Goal: Information Seeking & Learning: Check status

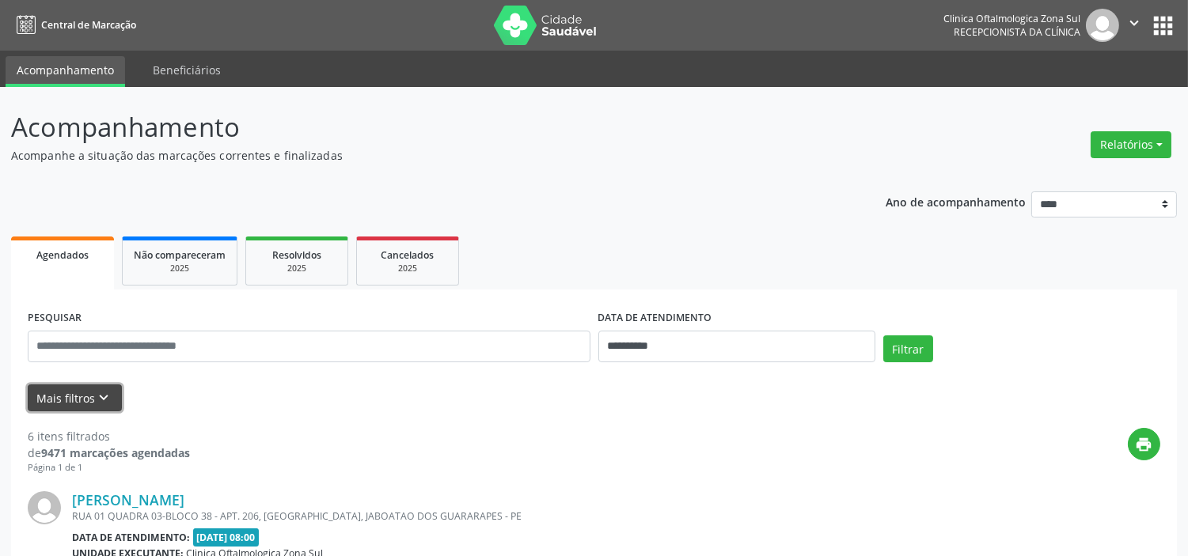
click at [98, 401] on icon "keyboard_arrow_down" at bounding box center [104, 397] width 17 height 17
click at [98, 401] on button "Mais filtros keyboard_arrow_down" at bounding box center [75, 399] width 94 height 28
click at [112, 396] on button "Mais filtros keyboard_arrow_down" at bounding box center [75, 399] width 94 height 28
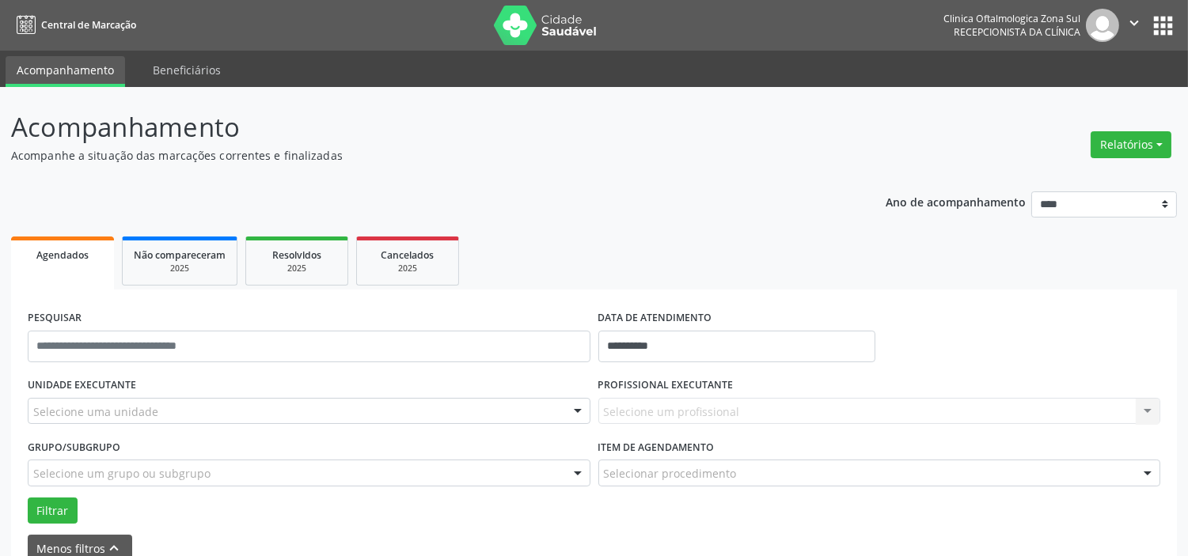
click at [164, 407] on div "Selecione uma unidade" at bounding box center [309, 411] width 563 height 27
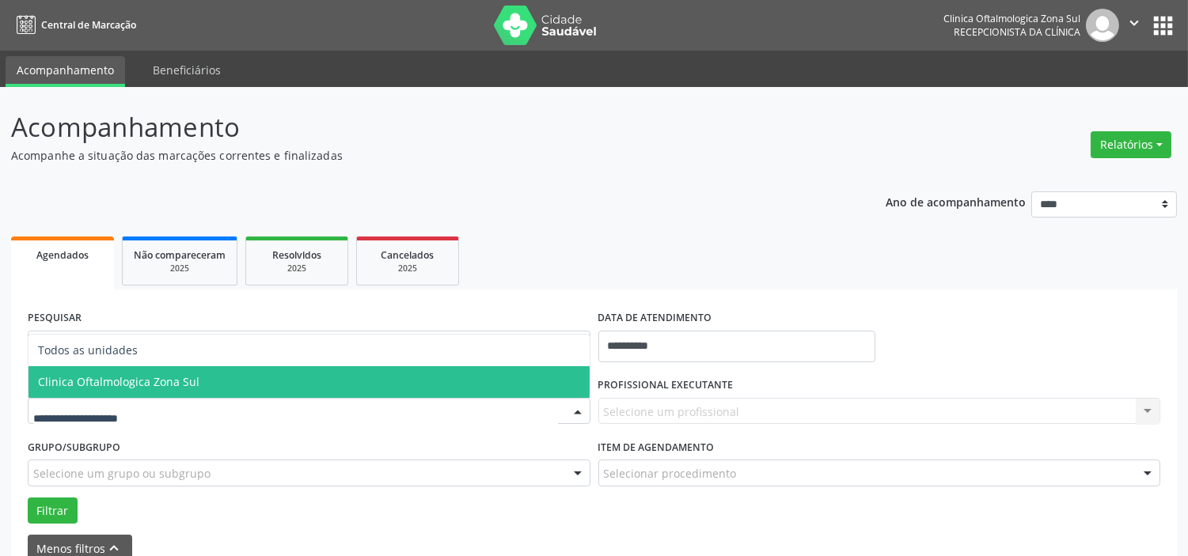
click at [175, 381] on span "Clinica Oftalmologica Zona Sul" at bounding box center [118, 381] width 161 height 15
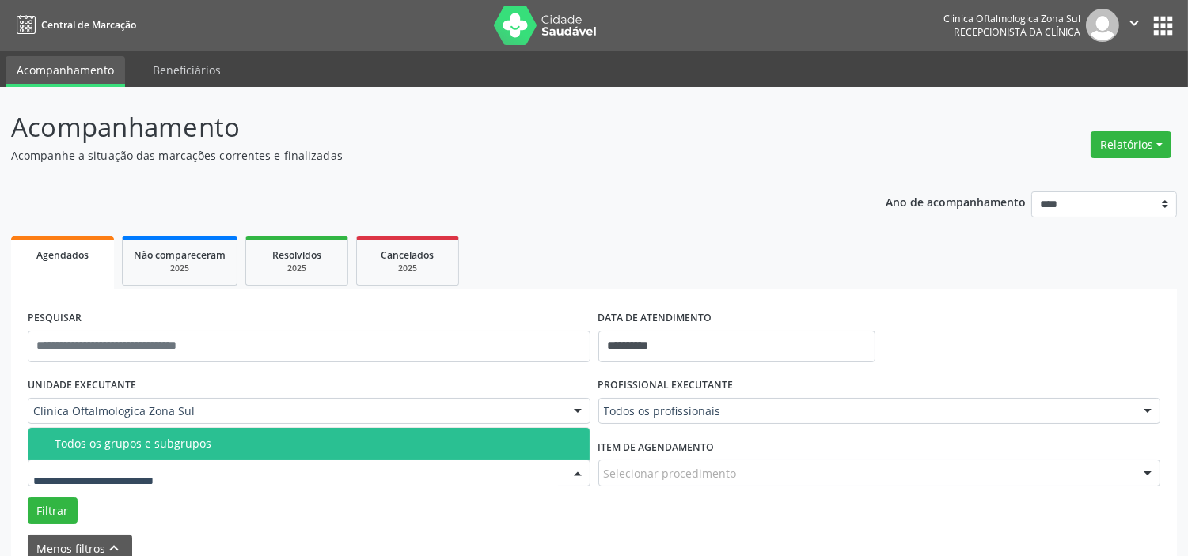
click at [199, 446] on div "Todos os grupos e subgrupos" at bounding box center [318, 444] width 526 height 13
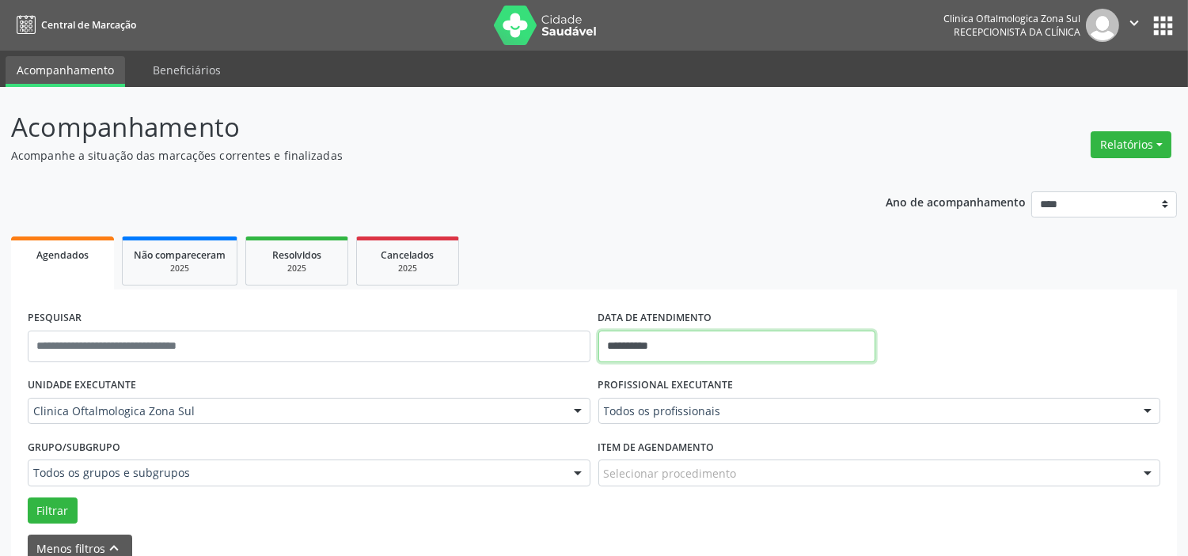
click at [671, 338] on input "**********" at bounding box center [736, 347] width 277 height 32
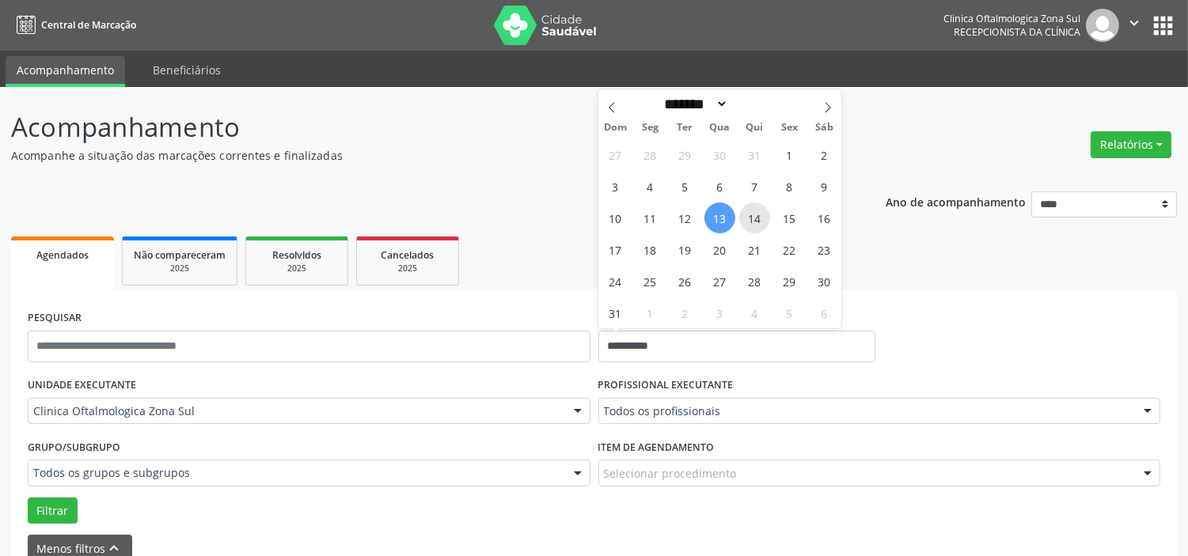
click at [754, 219] on span "14" at bounding box center [754, 218] width 31 height 31
type input "**********"
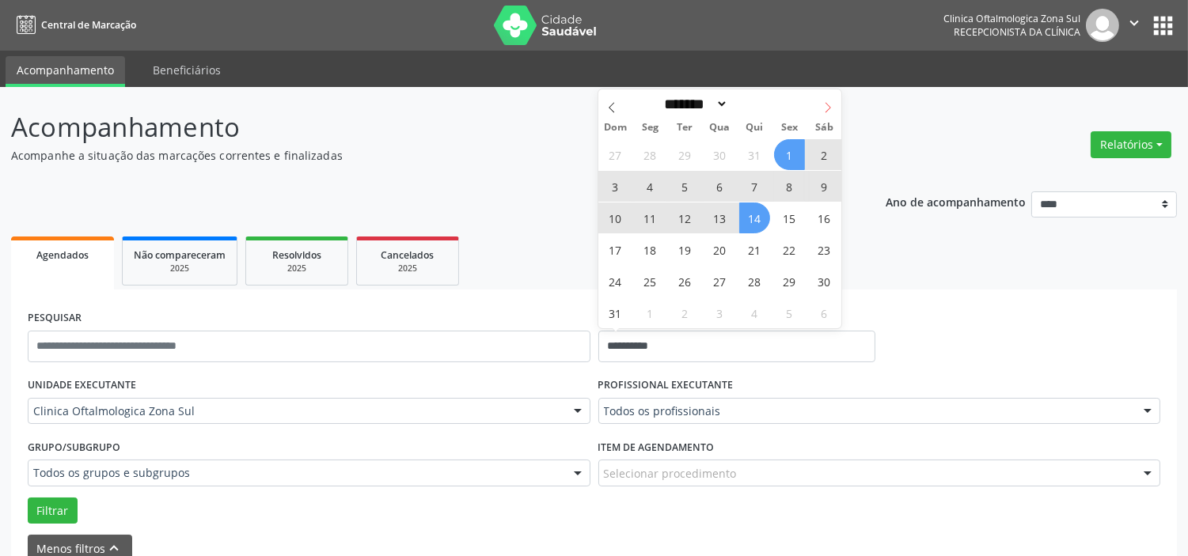
click at [829, 103] on icon at bounding box center [827, 107] width 11 height 11
select select "*"
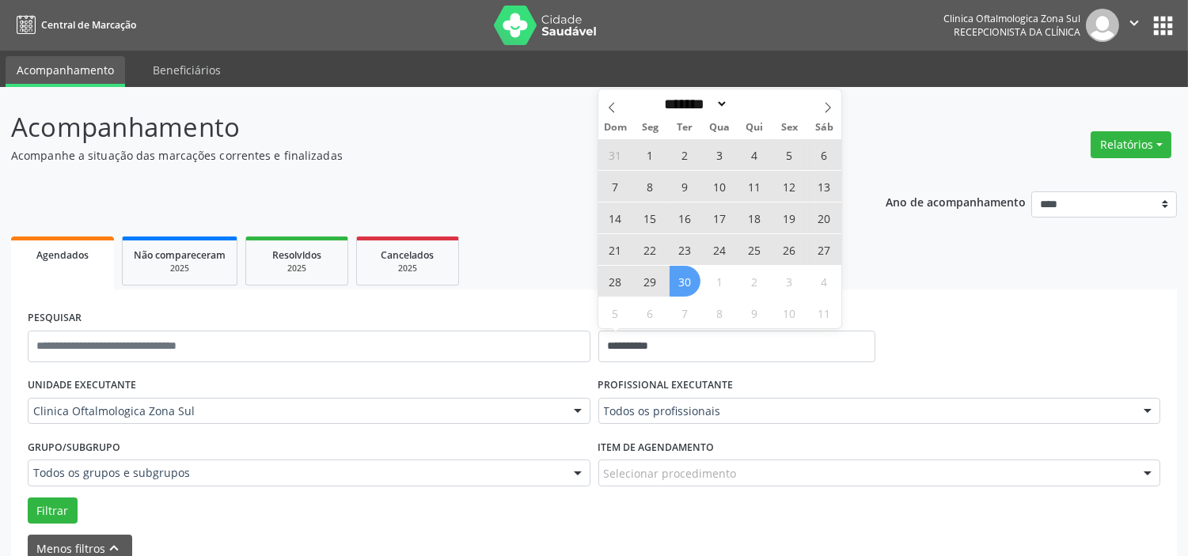
click at [685, 289] on span "30" at bounding box center [685, 281] width 31 height 31
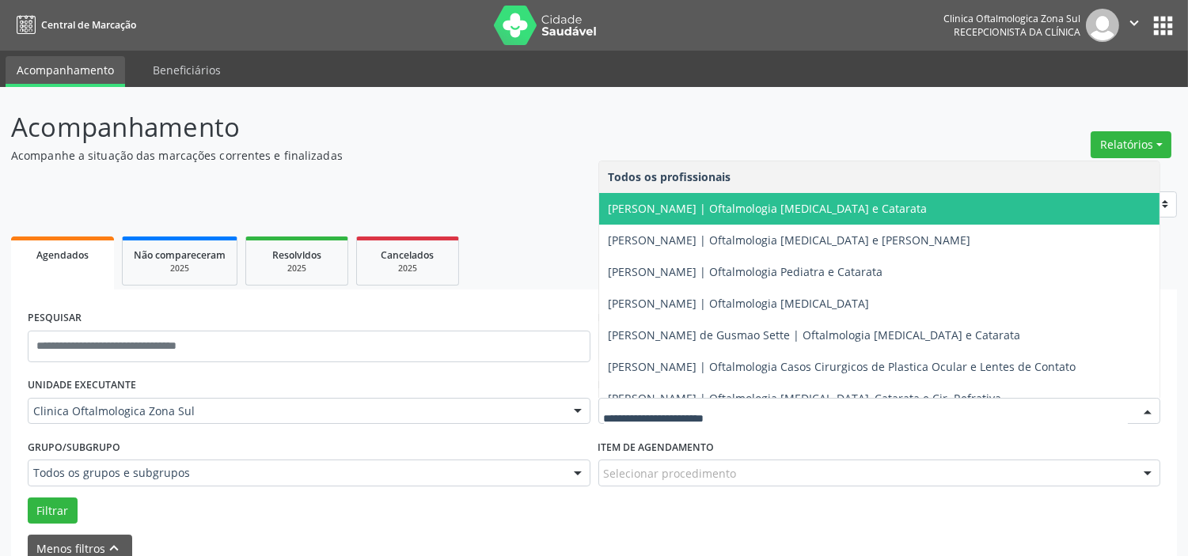
click at [651, 217] on span "[PERSON_NAME] | Oftalmologia [MEDICAL_DATA] e Catarata" at bounding box center [879, 209] width 561 height 32
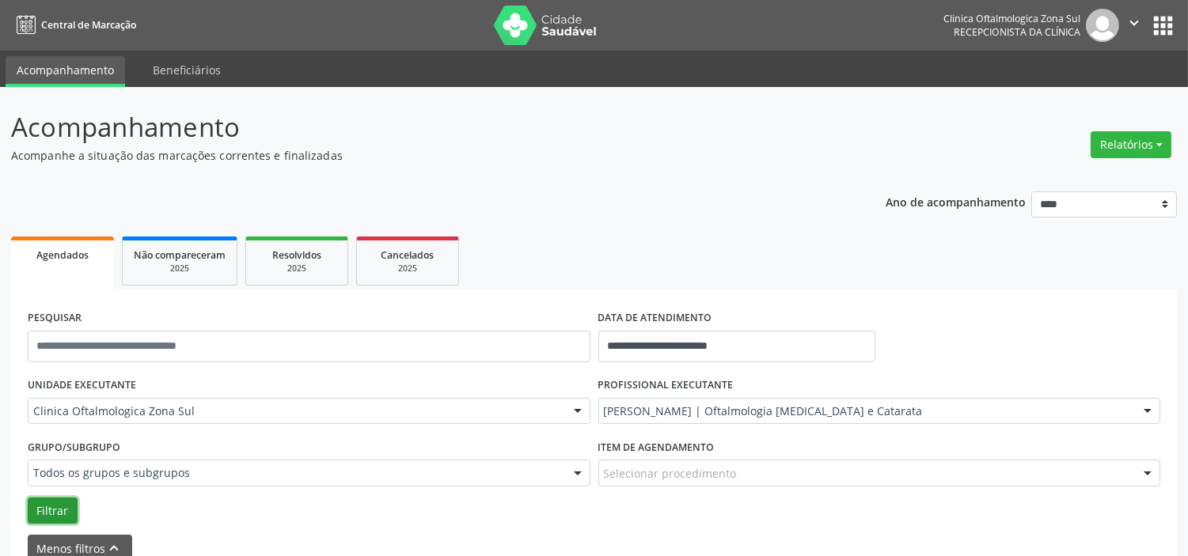
click at [62, 511] on button "Filtrar" at bounding box center [53, 511] width 50 height 27
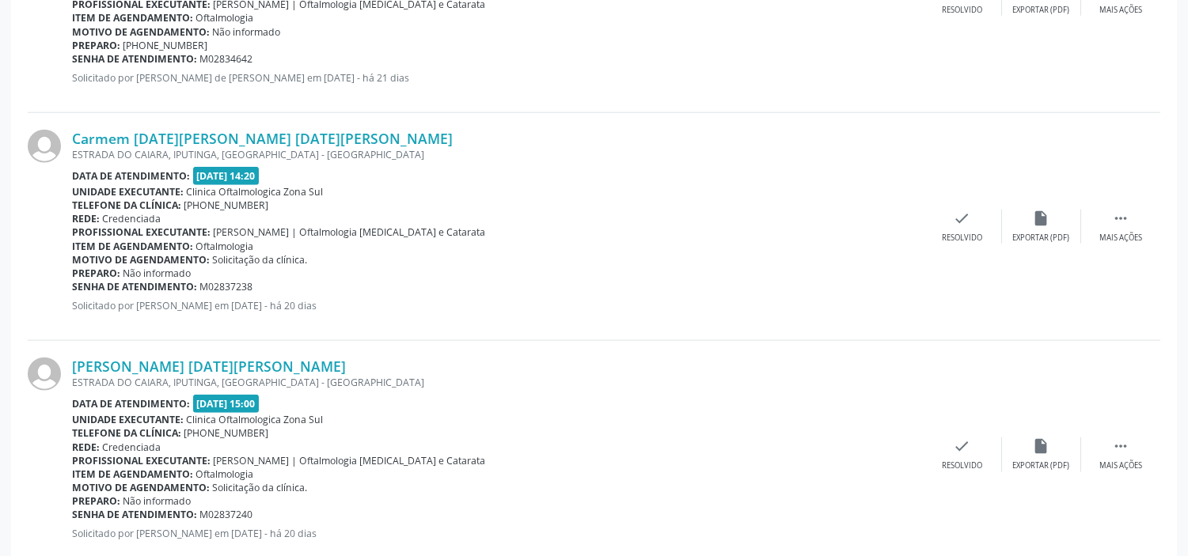
scroll to position [3604, 0]
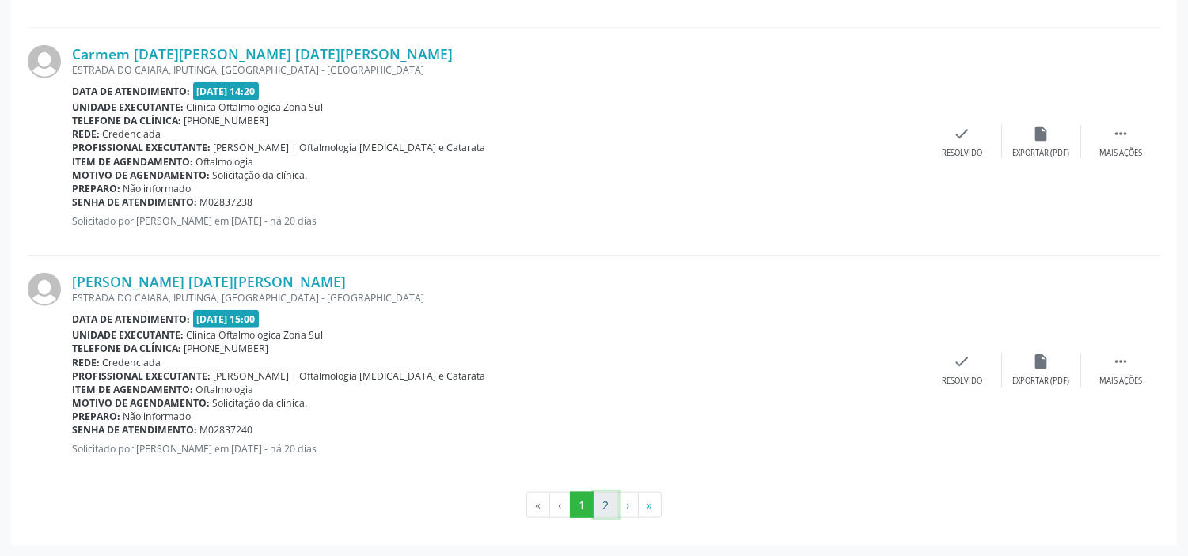
click at [598, 499] on button "2" at bounding box center [606, 505] width 25 height 27
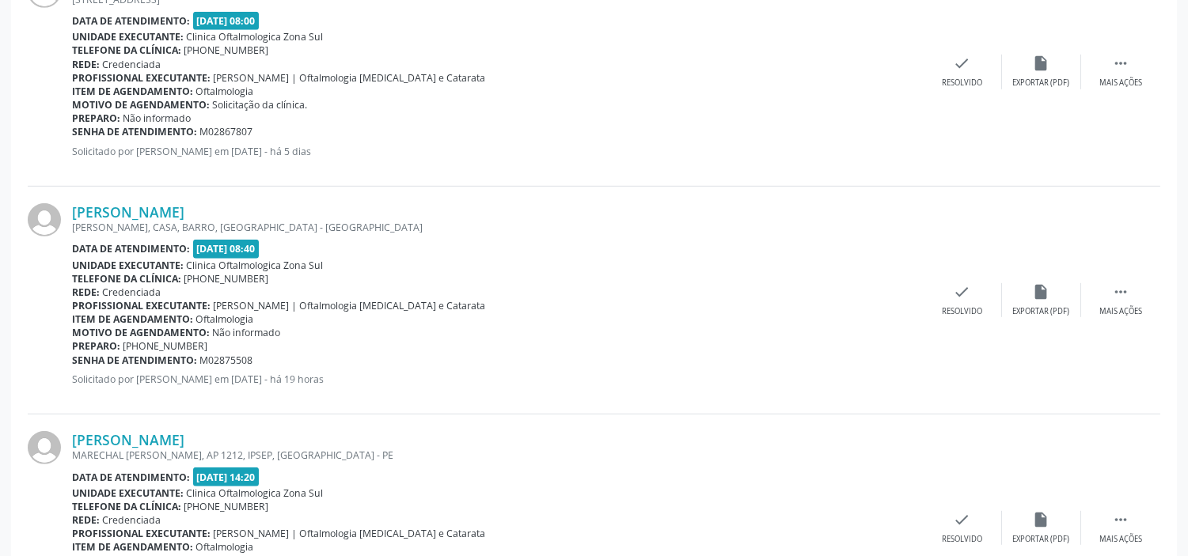
scroll to position [1583, 0]
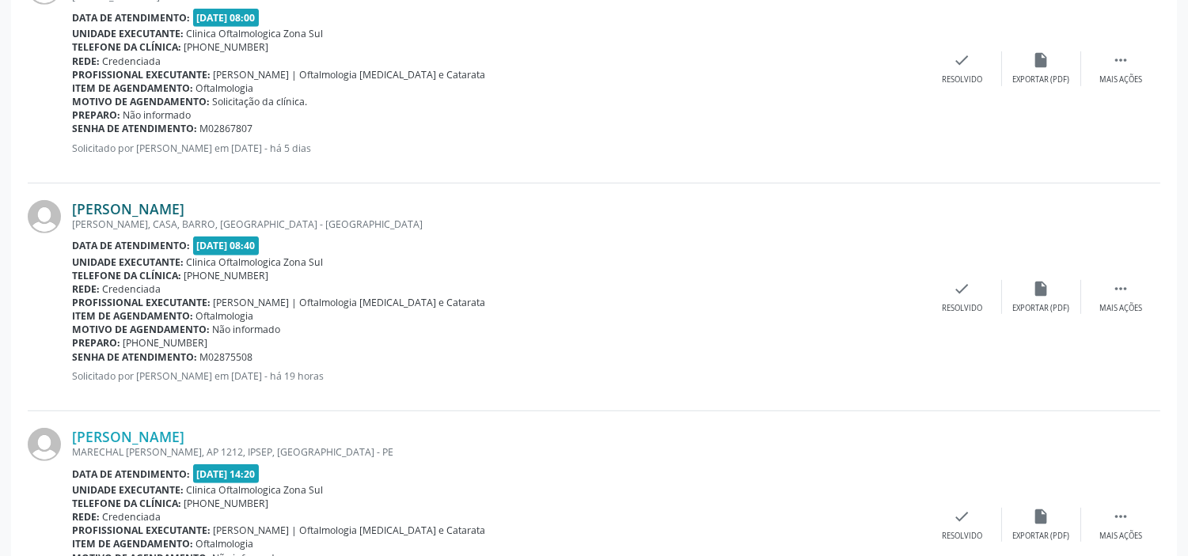
click at [180, 207] on link "[PERSON_NAME]" at bounding box center [128, 208] width 112 height 17
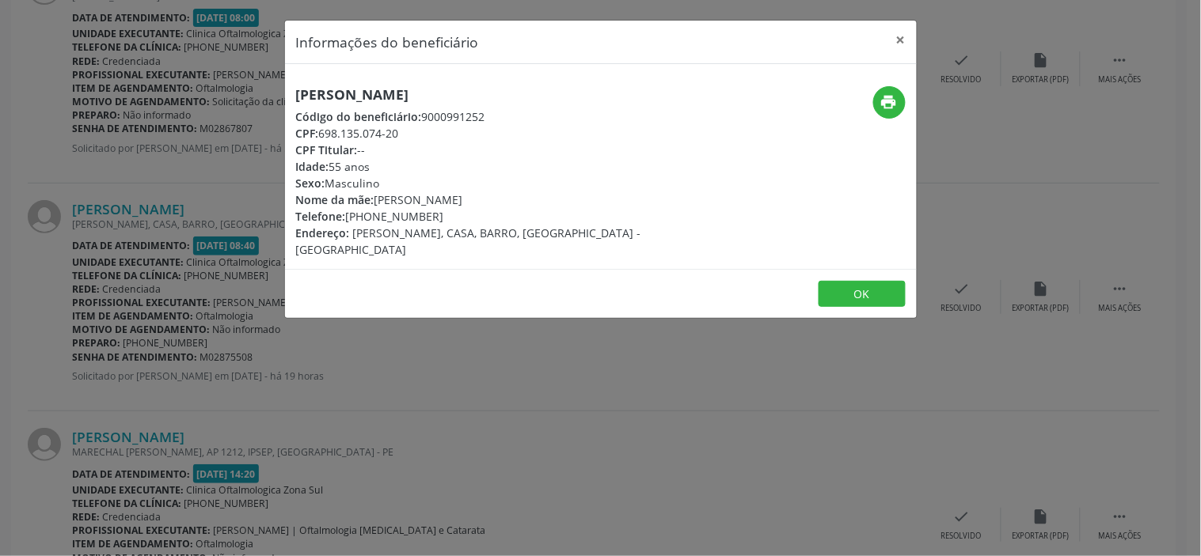
click at [400, 131] on div "CPF: 698.135.074-20" at bounding box center [495, 133] width 399 height 17
click at [326, 133] on div "CPF: 698.135.074-20" at bounding box center [495, 133] width 399 height 17
copy div "698.135.074-20"
drag, startPoint x: 431, startPoint y: 216, endPoint x: 351, endPoint y: 222, distance: 80.1
click at [351, 222] on div "Telefone: [PHONE_NUMBER]" at bounding box center [495, 216] width 399 height 17
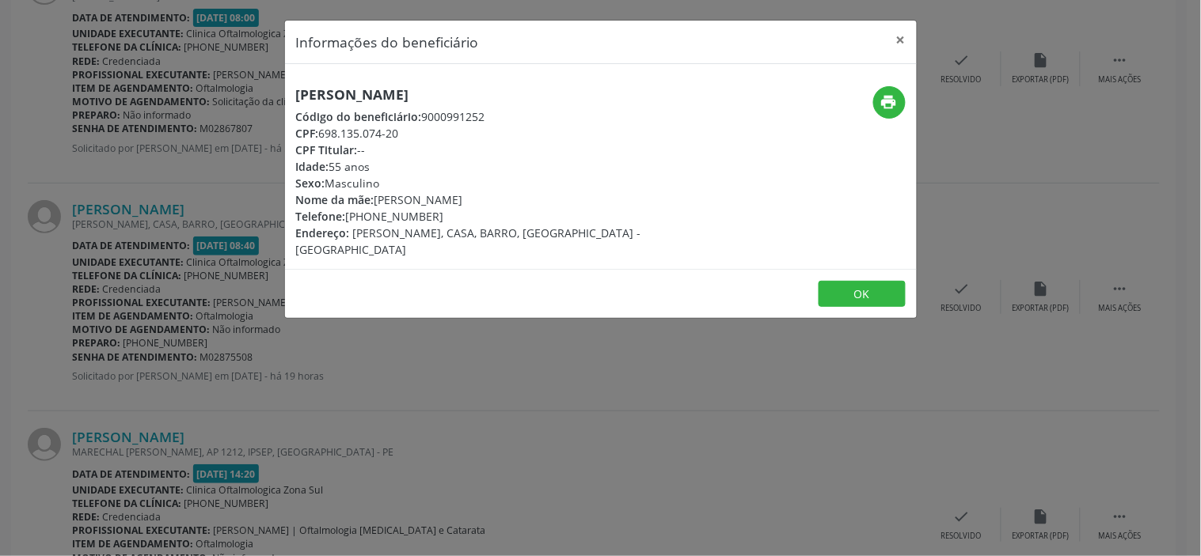
copy div "81) 99416-4618"
click at [315, 447] on div "Informações do beneficiário × [PERSON_NAME] Código do beneficiário: 9000991252 …" at bounding box center [600, 278] width 1201 height 556
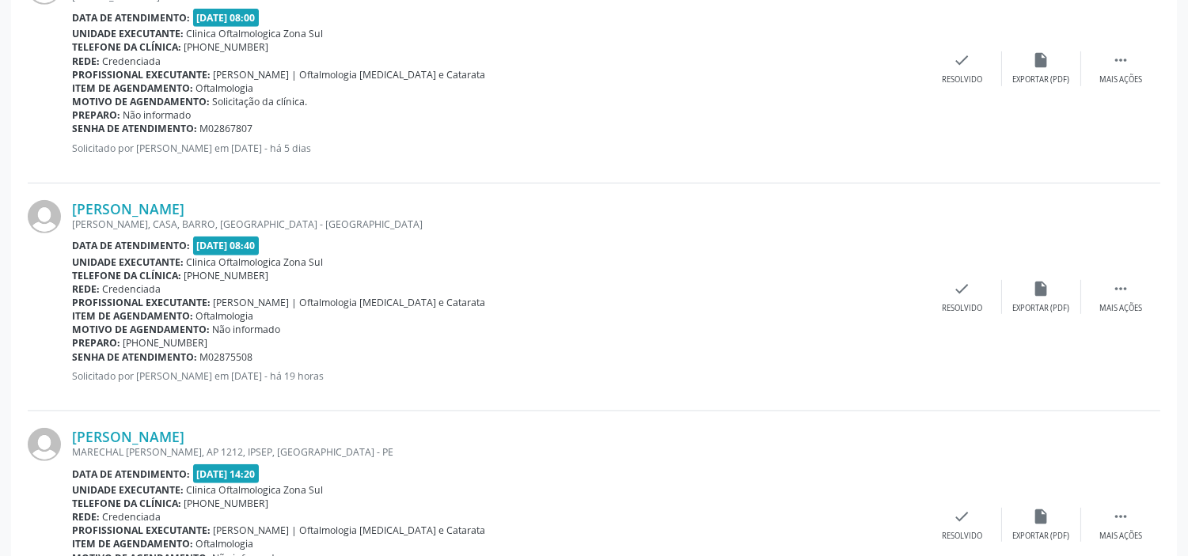
drag, startPoint x: 254, startPoint y: 356, endPoint x: 74, endPoint y: 353, distance: 180.5
click at [74, 353] on div "Senha de atendimento: M02875508" at bounding box center [497, 357] width 851 height 13
copy div "Senha de atendimento: M02875508"
click at [172, 201] on link "[PERSON_NAME]" at bounding box center [128, 208] width 112 height 17
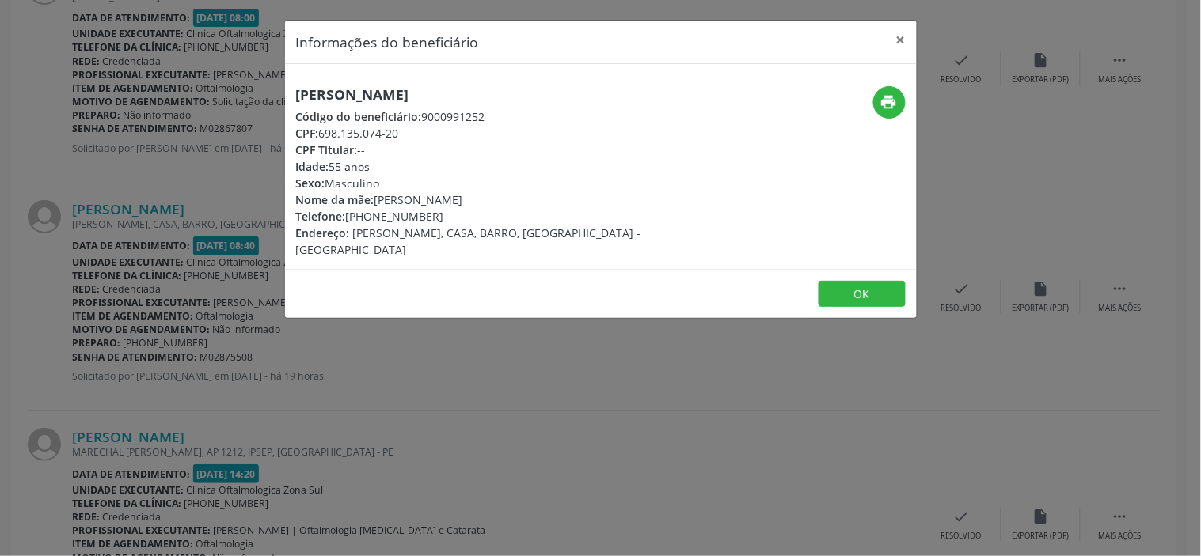
drag, startPoint x: 480, startPoint y: 199, endPoint x: 378, endPoint y: 196, distance: 102.2
click at [378, 196] on div "Nome da mãe: [PERSON_NAME]" at bounding box center [495, 200] width 399 height 17
copy div "[PERSON_NAME]"
drag, startPoint x: 572, startPoint y: 401, endPoint x: 583, endPoint y: 351, distance: 52.0
click at [572, 404] on div "Informações do beneficiário × [PERSON_NAME] Código do beneficiário: 9000991252 …" at bounding box center [600, 278] width 1201 height 556
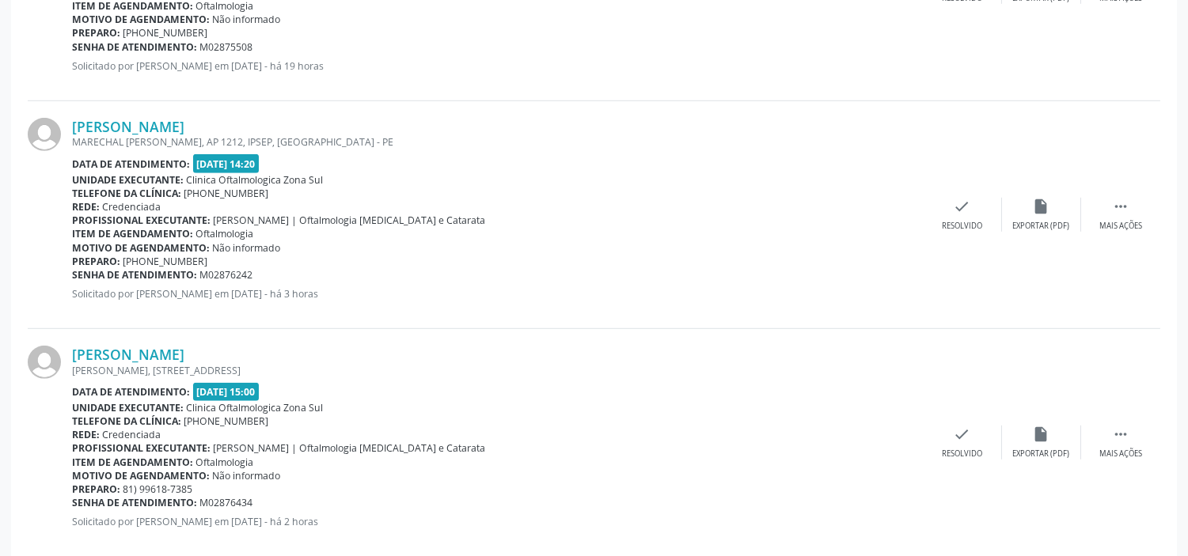
scroll to position [1935, 0]
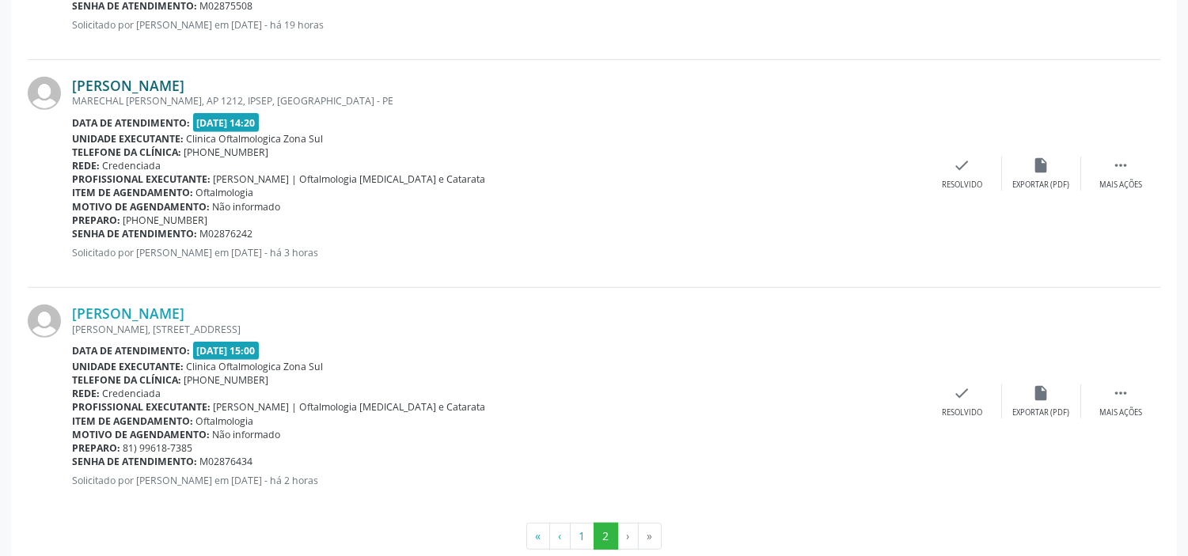
click at [130, 82] on link "[PERSON_NAME]" at bounding box center [128, 85] width 112 height 17
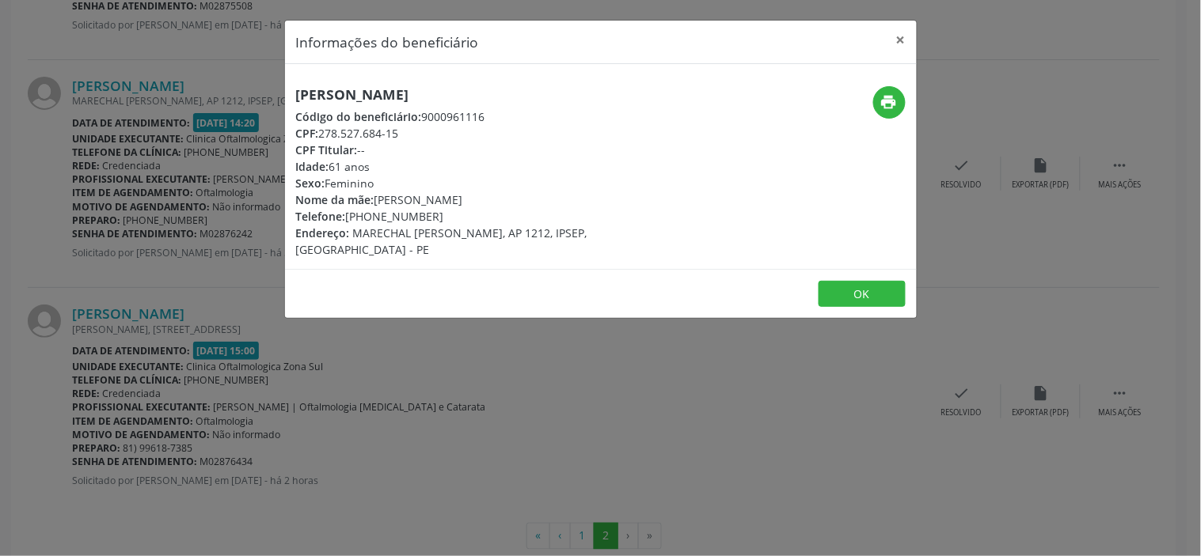
drag, startPoint x: 397, startPoint y: 131, endPoint x: 321, endPoint y: 128, distance: 76.0
copy div "278.527.684-15"
click at [366, 369] on div "Informações do beneficiário × [PERSON_NAME] Código do beneficiário: 9000961116 …" at bounding box center [600, 278] width 1201 height 556
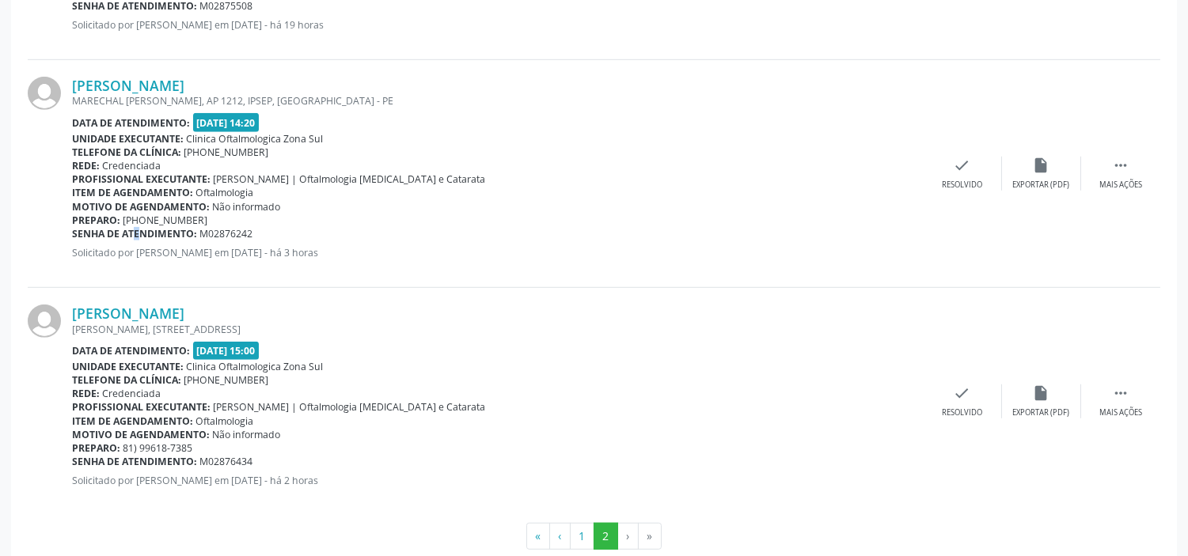
drag, startPoint x: 119, startPoint y: 237, endPoint x: 103, endPoint y: 237, distance: 15.8
drag, startPoint x: 103, startPoint y: 237, endPoint x: 74, endPoint y: 234, distance: 29.5
click at [74, 234] on b "Senha de atendimento:" at bounding box center [134, 233] width 125 height 13
click at [72, 232] on b "Senha de atendimento:" at bounding box center [134, 233] width 125 height 13
click at [250, 233] on span "M02876242" at bounding box center [226, 233] width 53 height 13
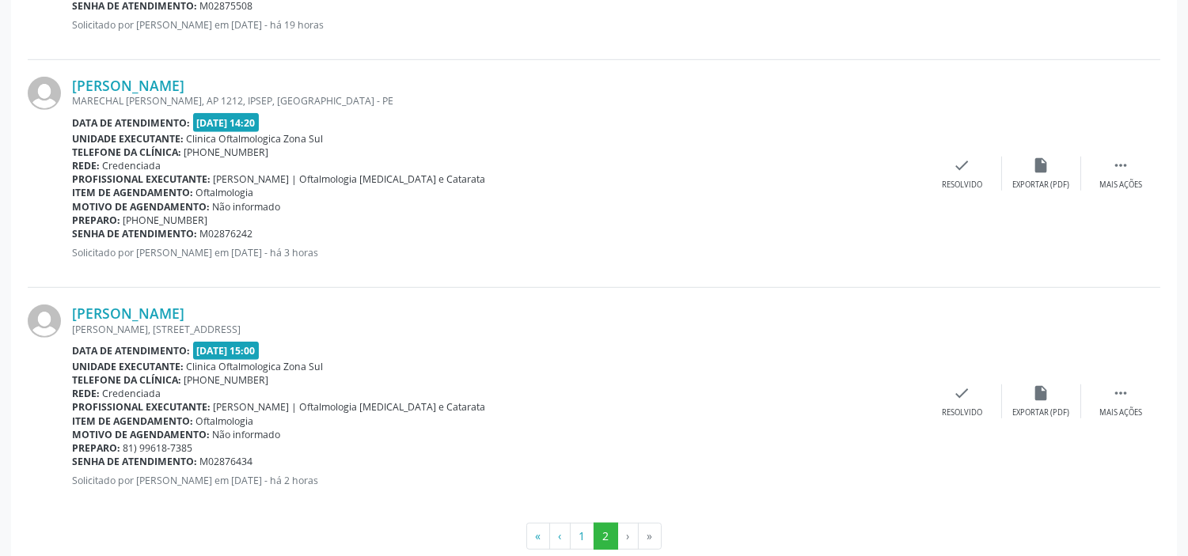
copy div "Senha de atendimento: M02876242"
click at [161, 318] on link "[PERSON_NAME]" at bounding box center [128, 313] width 112 height 17
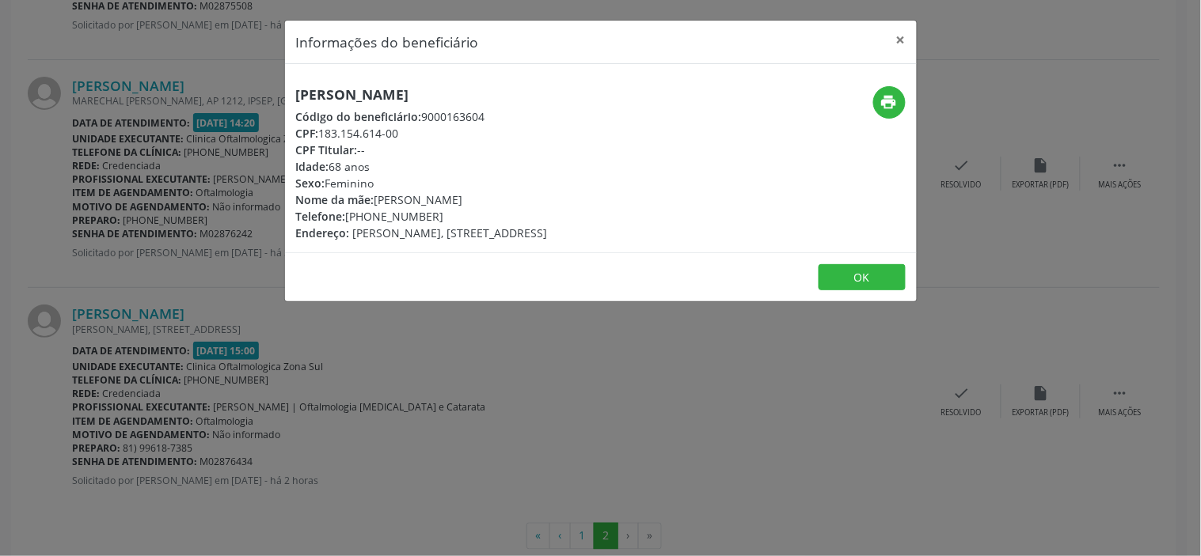
click at [404, 132] on div "CPF: 183.154.614-00" at bounding box center [422, 133] width 252 height 17
drag, startPoint x: 389, startPoint y: 132, endPoint x: 350, endPoint y: 131, distance: 38.8
click at [350, 131] on div "CPF: 183.154.614-00" at bounding box center [422, 133] width 252 height 17
copy div "183.154.614-00"
click at [432, 359] on div "Informações do beneficiário × [PERSON_NAME] Código do beneficiário: 9000163604 …" at bounding box center [600, 278] width 1201 height 556
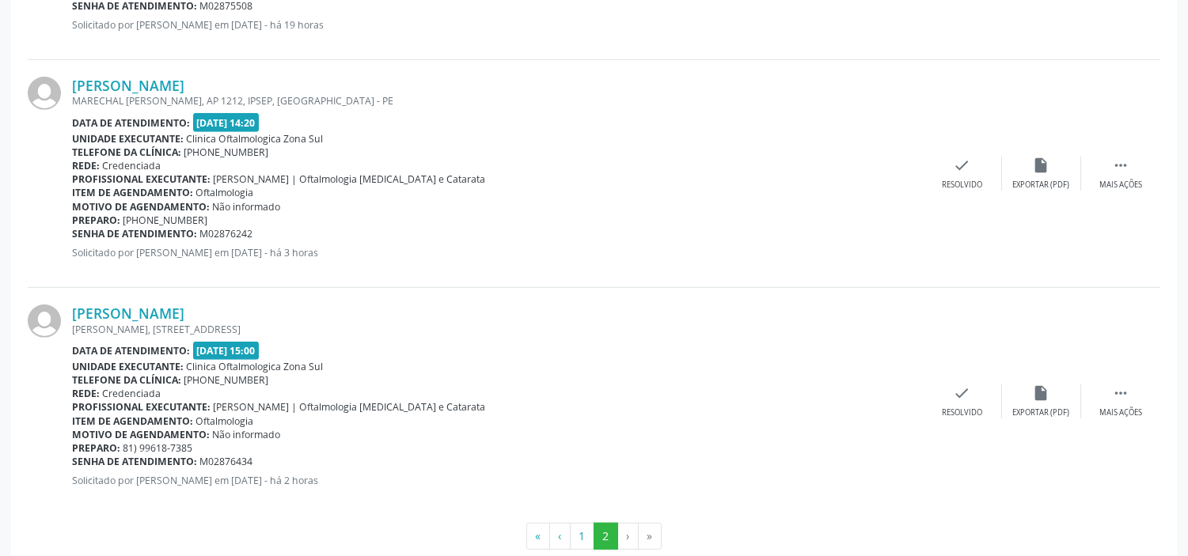
drag, startPoint x: 74, startPoint y: 461, endPoint x: 271, endPoint y: 469, distance: 197.3
click at [271, 469] on div "[PERSON_NAME] [PERSON_NAME][STREET_ADDRESS] Data de atendimento: [DATE] 15:00 U…" at bounding box center [497, 402] width 851 height 194
drag, startPoint x: 256, startPoint y: 462, endPoint x: 73, endPoint y: 458, distance: 182.9
click at [73, 458] on div "Senha de atendimento: M02876434" at bounding box center [497, 461] width 851 height 13
copy div "Senha de atendimento: M02876434"
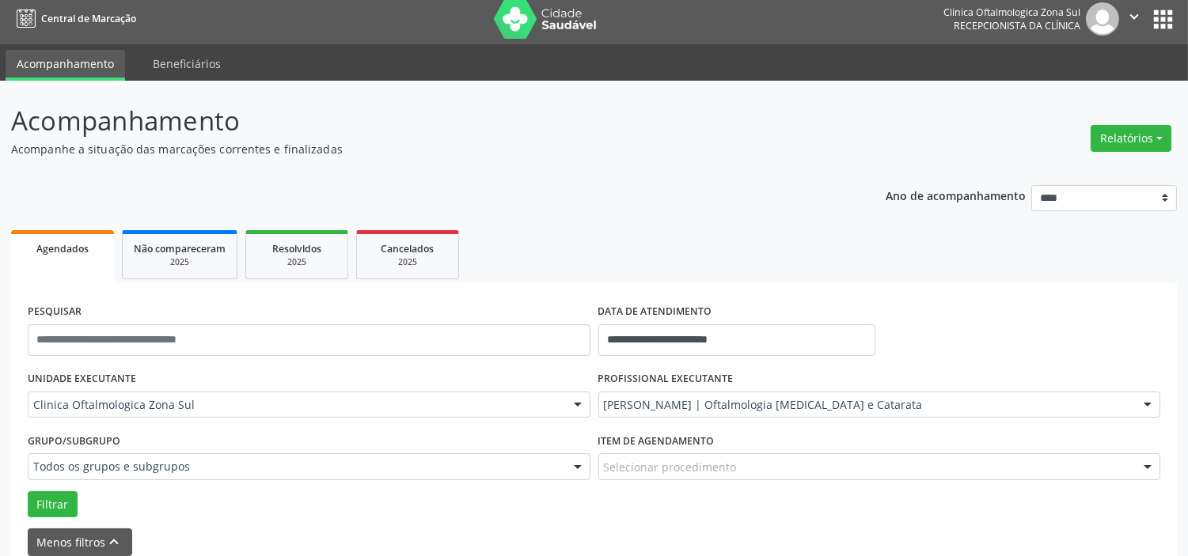
scroll to position [0, 0]
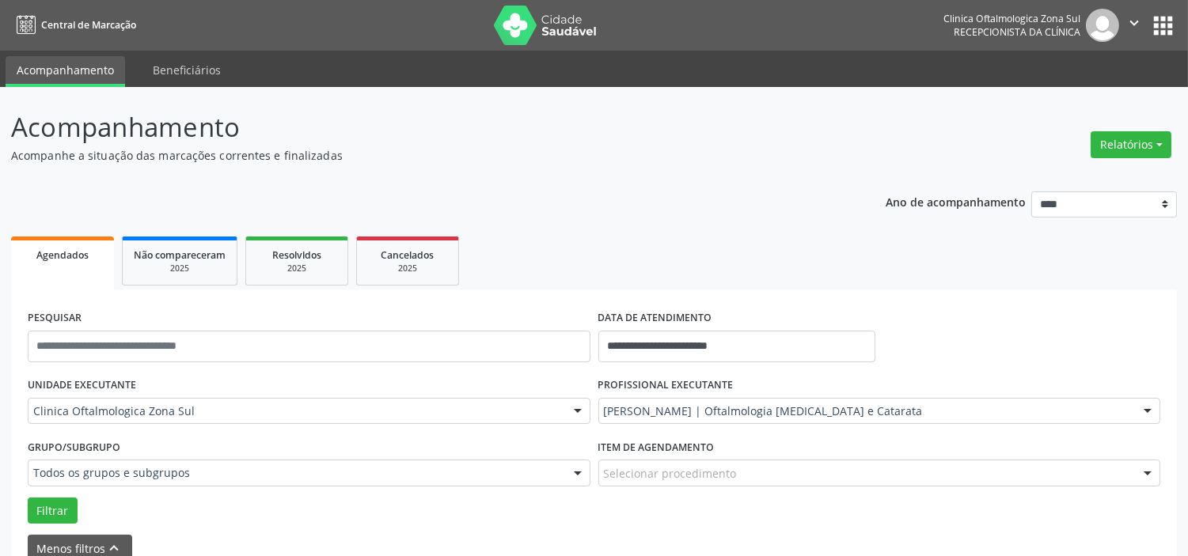
click at [604, 408] on input "text" at bounding box center [604, 420] width 0 height 32
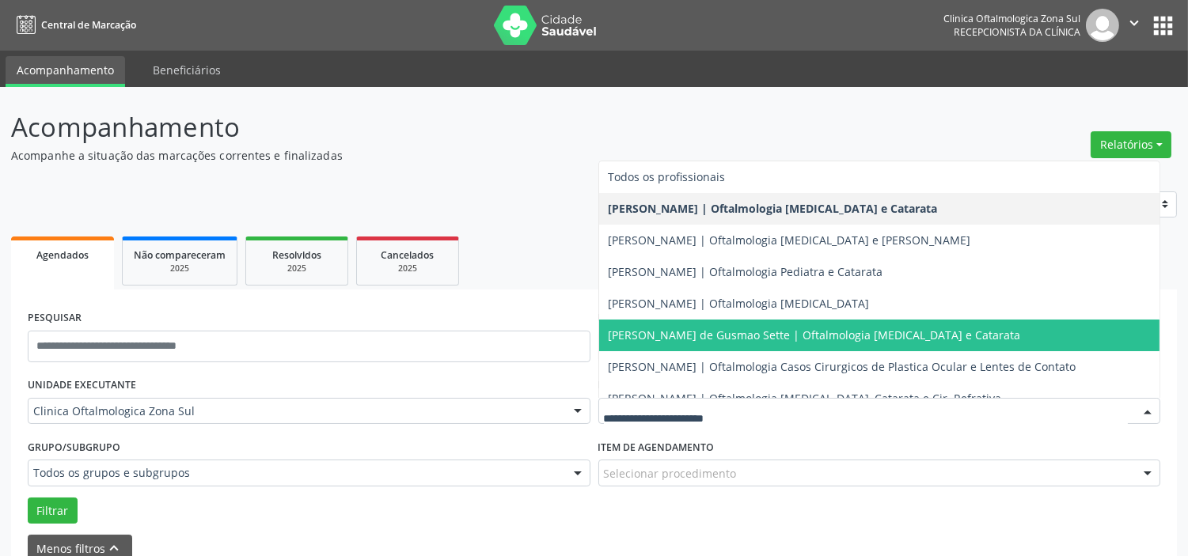
scroll to position [143, 0]
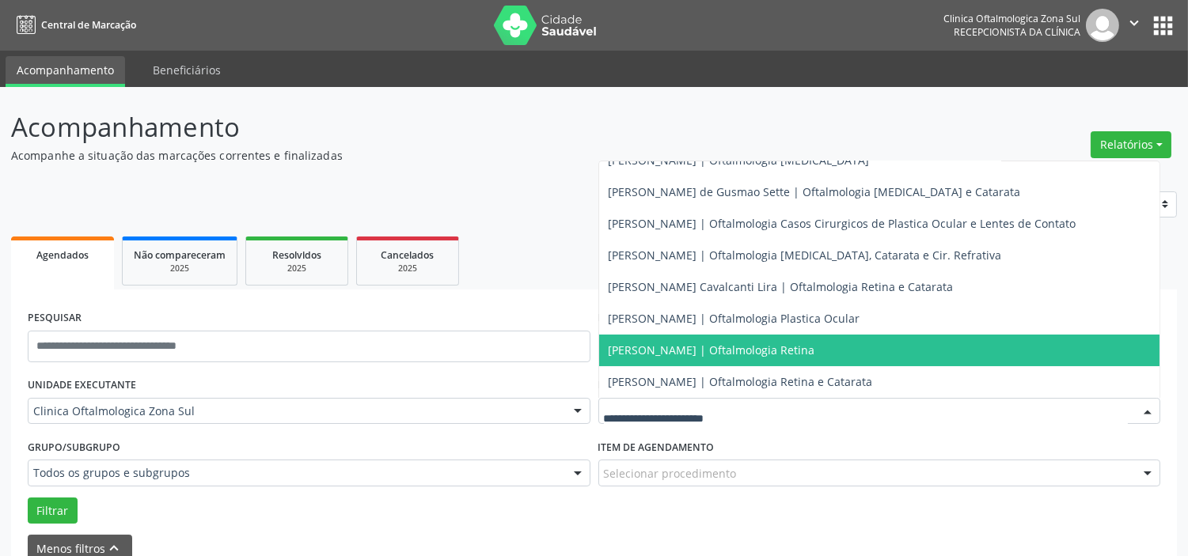
click at [758, 355] on span "[PERSON_NAME] | Oftalmologia Retina" at bounding box center [712, 350] width 207 height 15
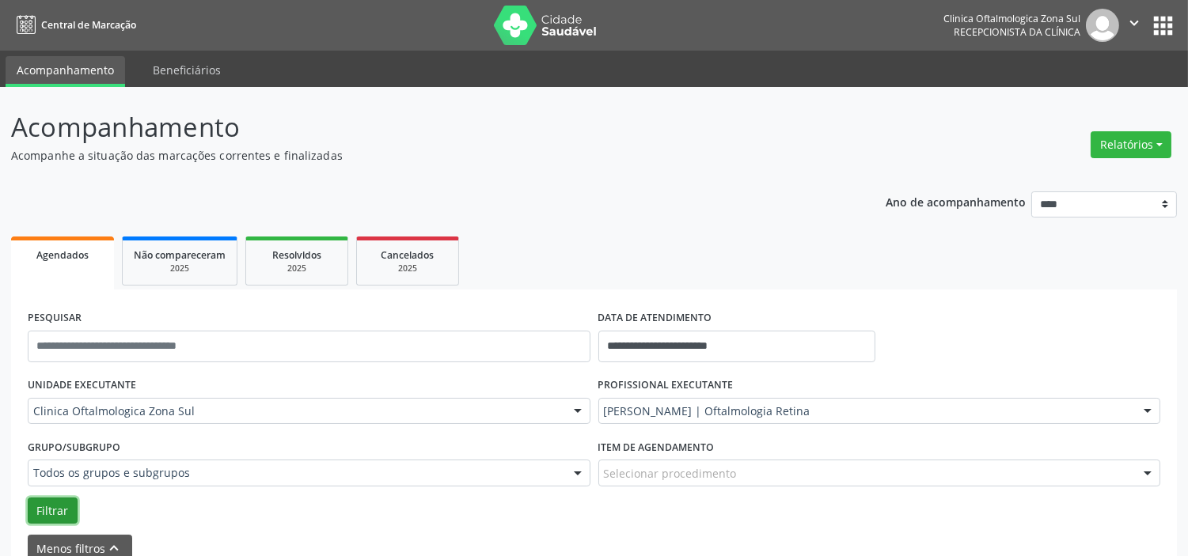
click at [72, 505] on button "Filtrar" at bounding box center [53, 511] width 50 height 27
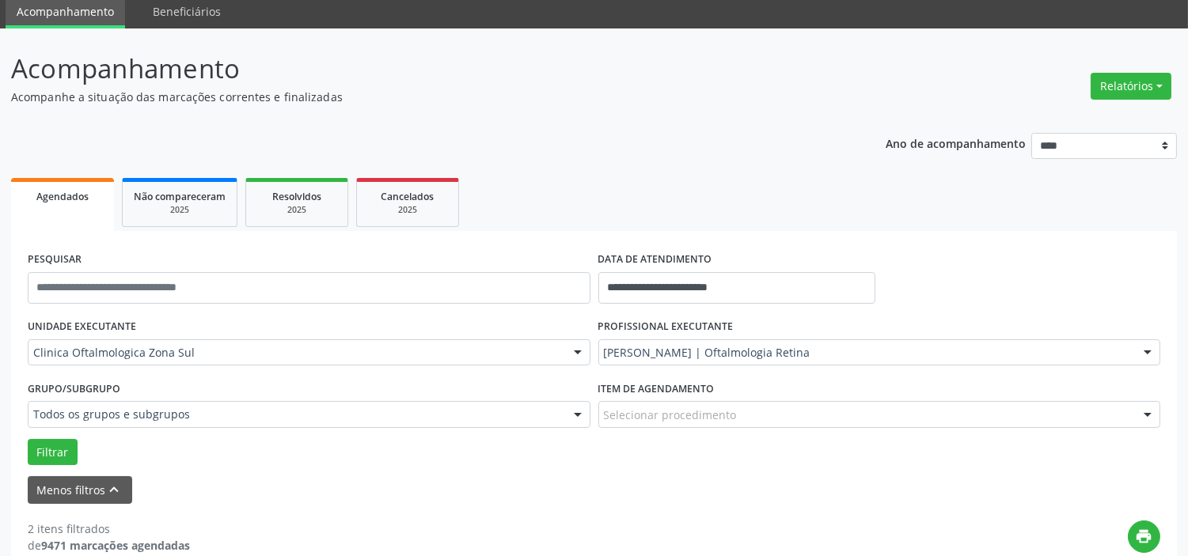
scroll to position [0, 0]
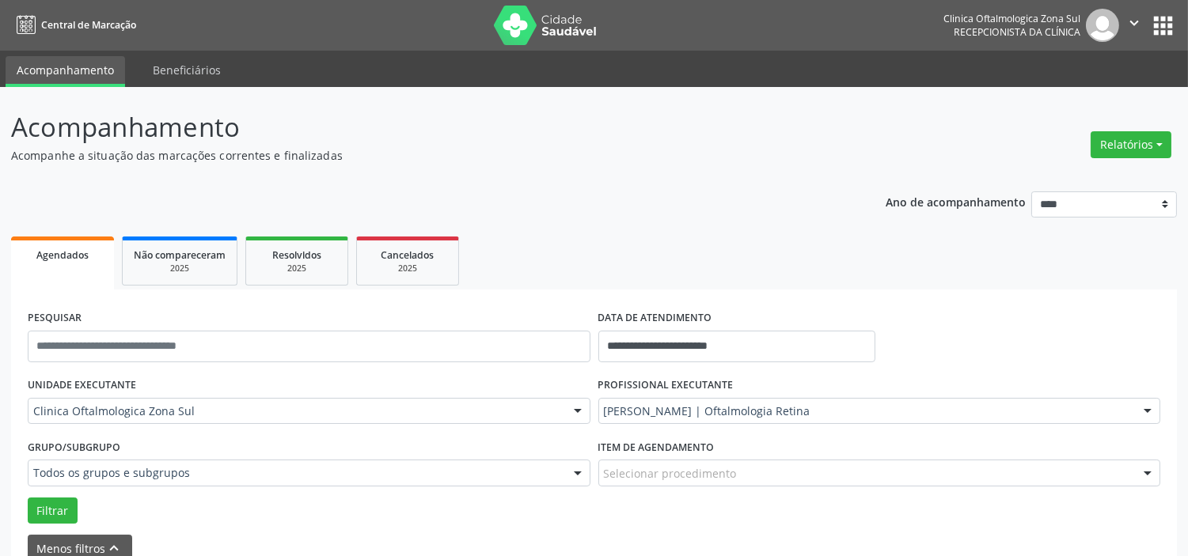
click at [1130, 20] on icon "" at bounding box center [1134, 22] width 17 height 17
click at [1109, 92] on link "Sair" at bounding box center [1093, 96] width 109 height 22
